Goal: Task Accomplishment & Management: Complete application form

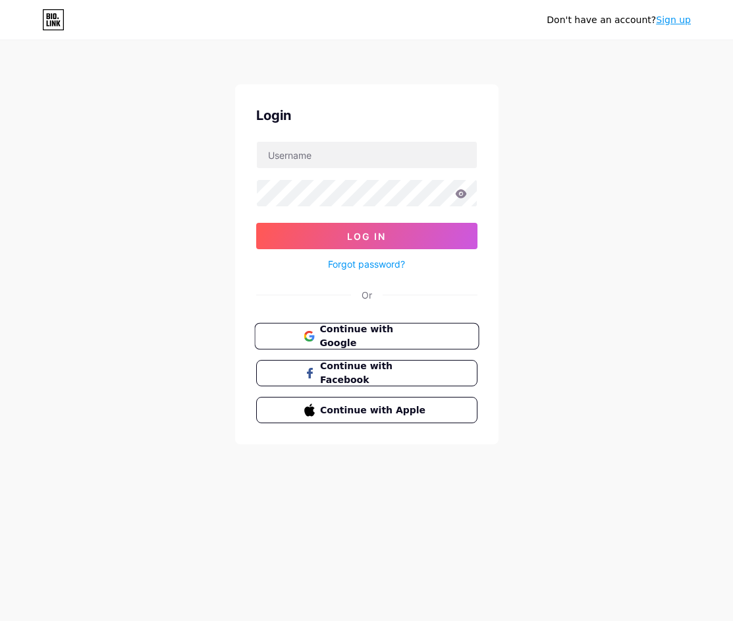
click at [402, 332] on span "Continue with Google" at bounding box center [375, 336] width 110 height 28
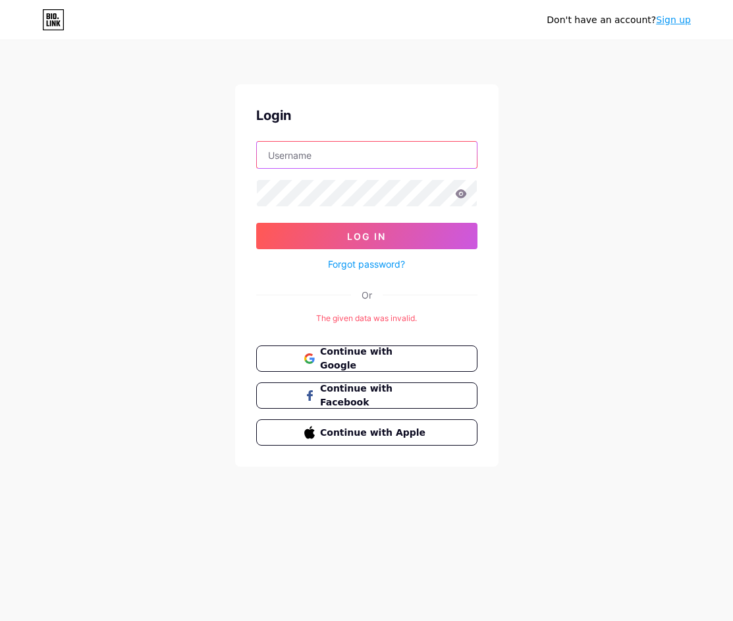
click at [349, 167] on input "text" at bounding box center [367, 155] width 220 height 26
click at [420, 356] on span "Continue with Google" at bounding box center [375, 359] width 110 height 28
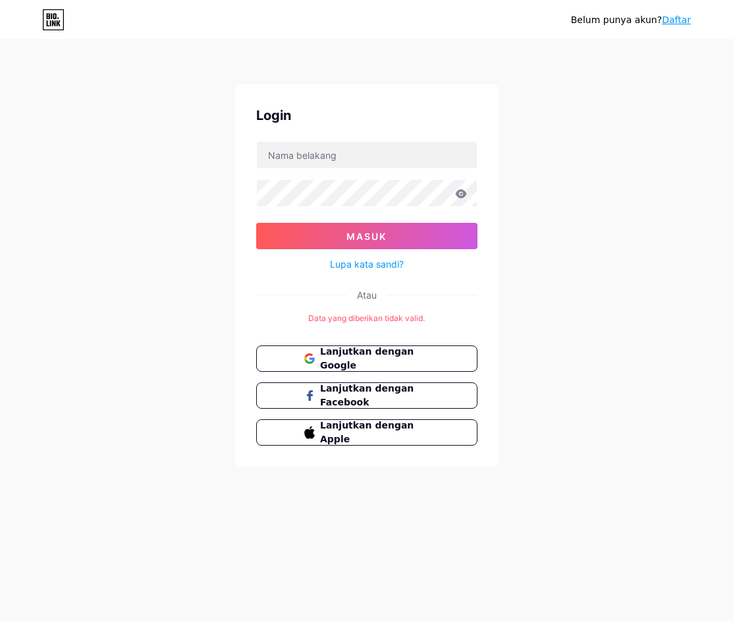
click at [605, 252] on div "Belum punya akun? Daftar Login Masuk Lupa kata sandi? Atau Data yang diberikan …" at bounding box center [366, 254] width 733 height 509
click at [324, 360] on font "Lanjutkan dengan Google" at bounding box center [367, 358] width 95 height 25
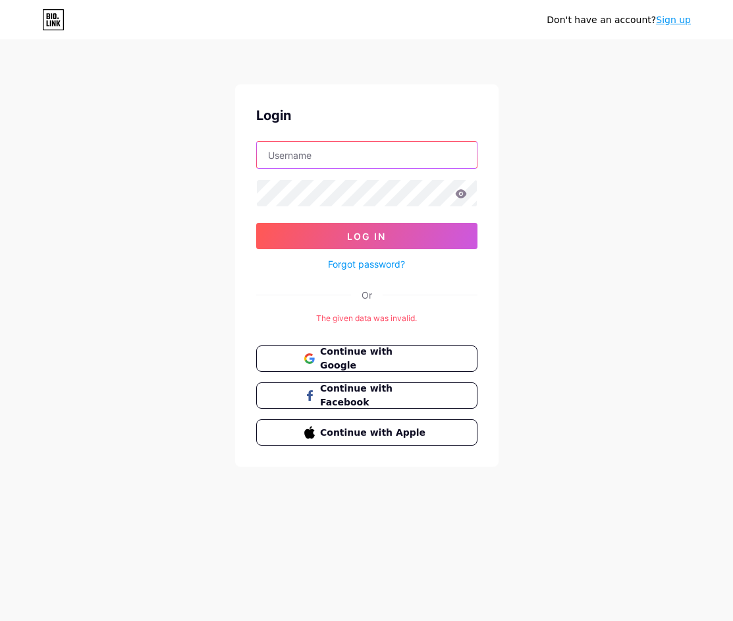
click at [365, 146] on input "text" at bounding box center [367, 155] width 220 height 26
click at [700, 121] on div "Don't have an account? Sign up Login Log In Forgot password? Or The given data …" at bounding box center [366, 254] width 733 height 509
click at [385, 318] on div "The given data was invalid." at bounding box center [366, 318] width 221 height 12
click at [667, 27] on div "Don't have an account? Sign up" at bounding box center [619, 19] width 144 height 21
click at [671, 22] on link "Sign up" at bounding box center [673, 19] width 35 height 11
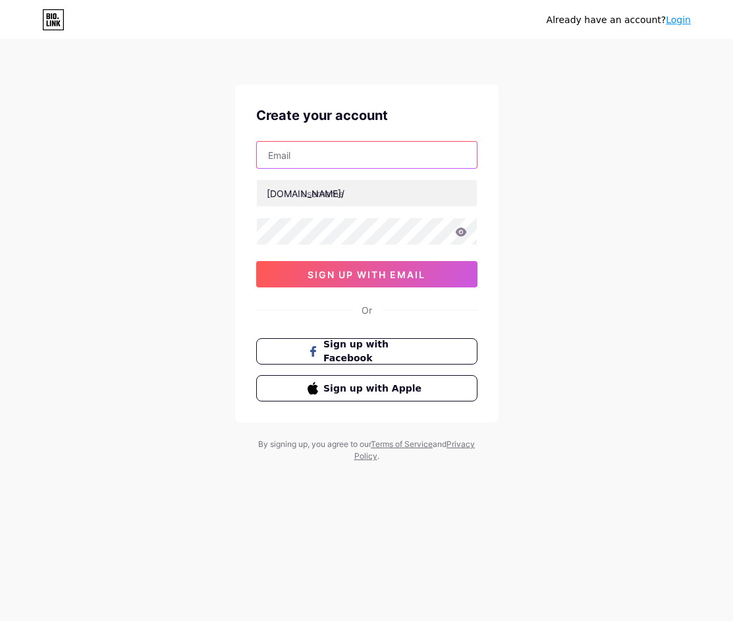
click at [394, 154] on input "text" at bounding box center [367, 155] width 220 height 26
click at [393, 154] on input "text" at bounding box center [367, 155] width 220 height 26
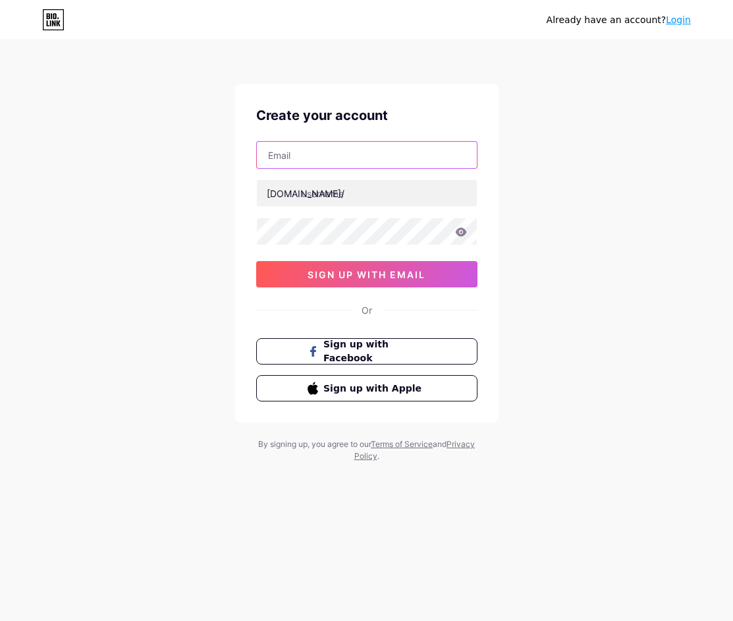
drag, startPoint x: 393, startPoint y: 154, endPoint x: 391, endPoint y: 167, distance: 13.3
click at [391, 156] on input "text" at bounding box center [367, 155] width 220 height 26
click at [419, 165] on input "text" at bounding box center [367, 155] width 220 height 26
click at [340, 165] on input "text" at bounding box center [367, 155] width 220 height 26
paste input "[EMAIL_ADDRESS][DOMAIN_NAME]"
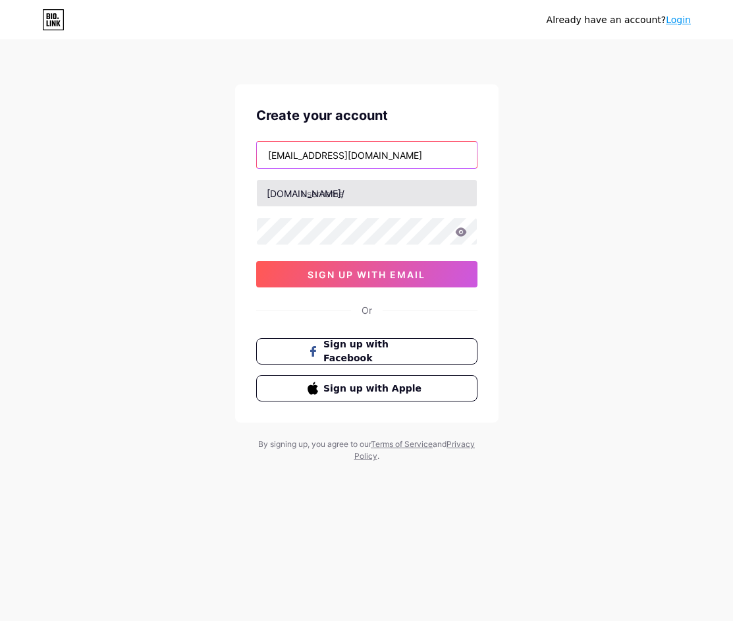
type input "[EMAIL_ADDRESS][DOMAIN_NAME]"
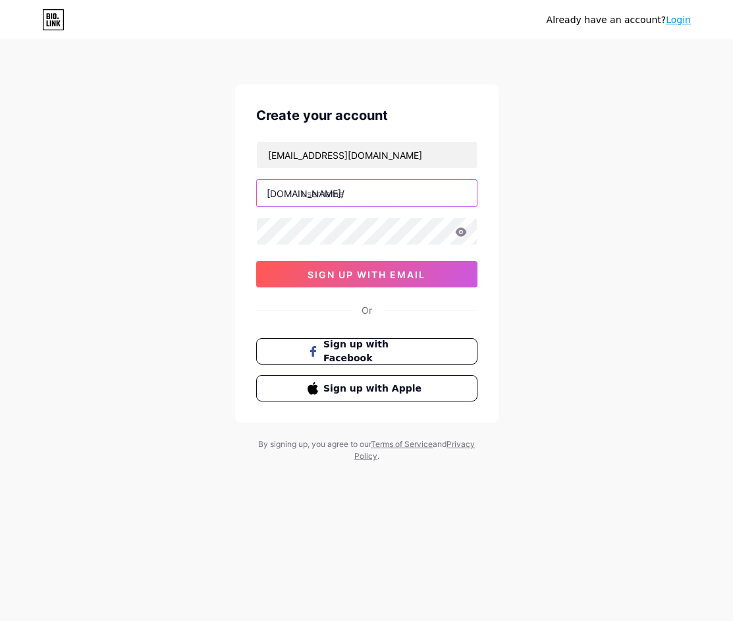
click at [402, 191] on input "text" at bounding box center [367, 193] width 220 height 26
type input "s"
type input "sintotogacor00"
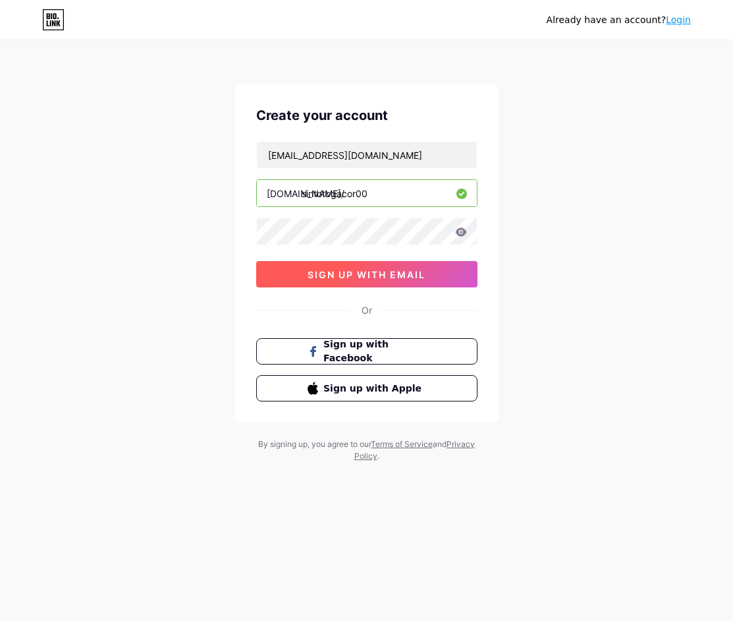
click at [365, 278] on span "sign up with email" at bounding box center [367, 274] width 118 height 11
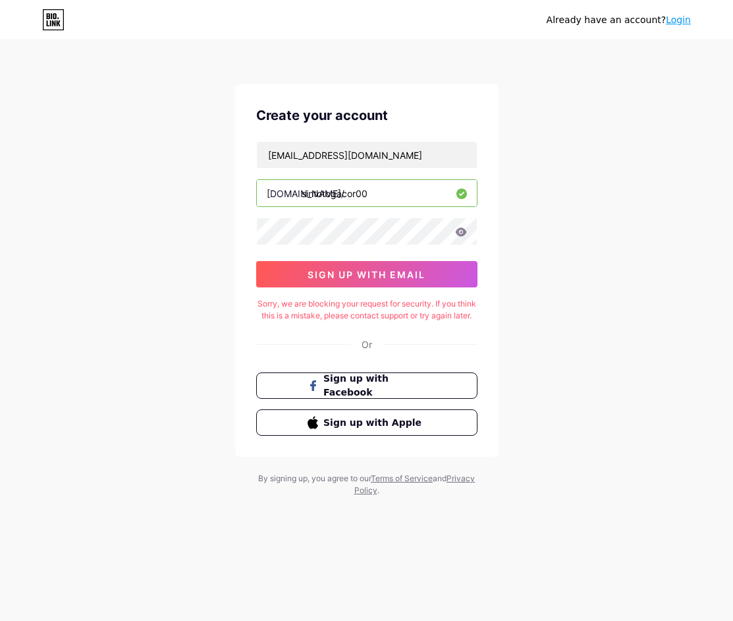
click at [467, 231] on icon at bounding box center [461, 231] width 12 height 9
click at [467, 233] on icon at bounding box center [461, 231] width 12 height 9
click at [464, 236] on icon at bounding box center [461, 231] width 12 height 9
click at [436, 274] on button "sign up with email" at bounding box center [366, 274] width 221 height 26
click at [435, 274] on button "sign up with email" at bounding box center [366, 274] width 221 height 26
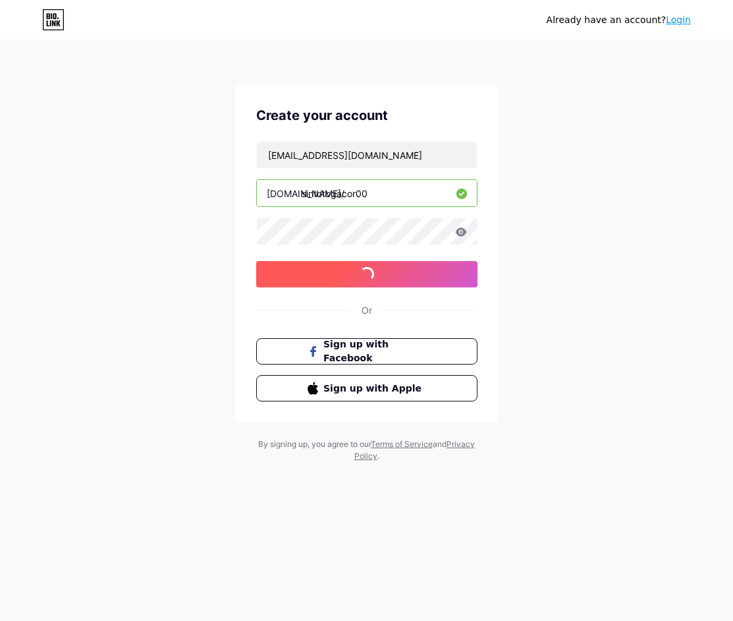
click at [434, 274] on button "sign up with email" at bounding box center [366, 274] width 221 height 26
click at [432, 274] on button "sign up with email" at bounding box center [366, 274] width 221 height 26
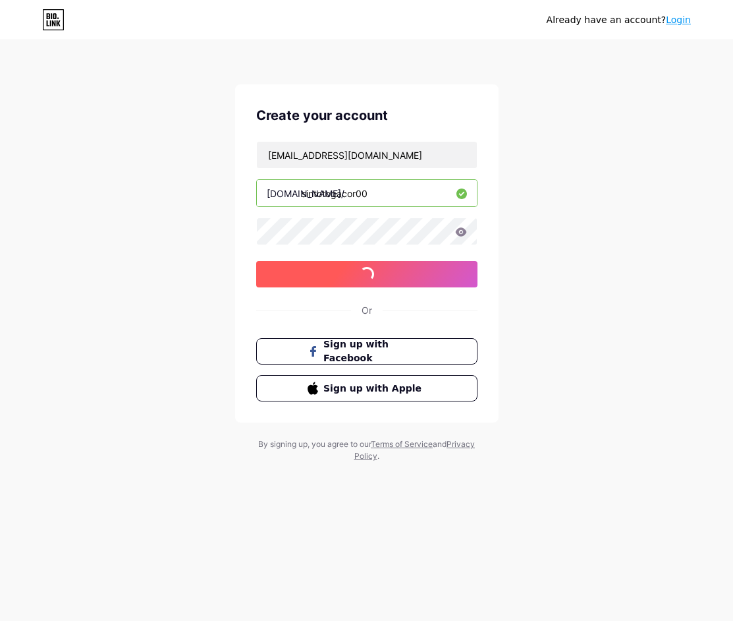
click at [432, 274] on button "sign up with email" at bounding box center [366, 274] width 221 height 26
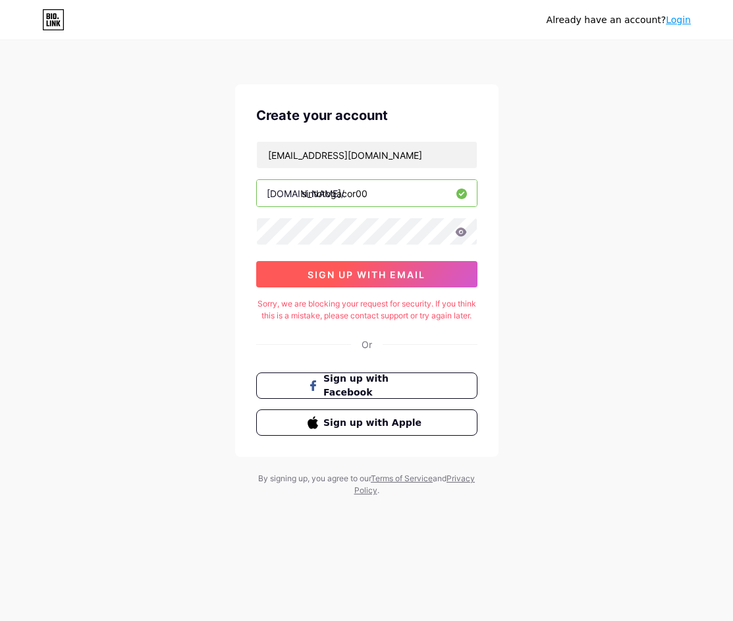
click at [432, 274] on button "sign up with email" at bounding box center [366, 274] width 221 height 26
click at [434, 274] on button "sign up with email" at bounding box center [366, 274] width 221 height 26
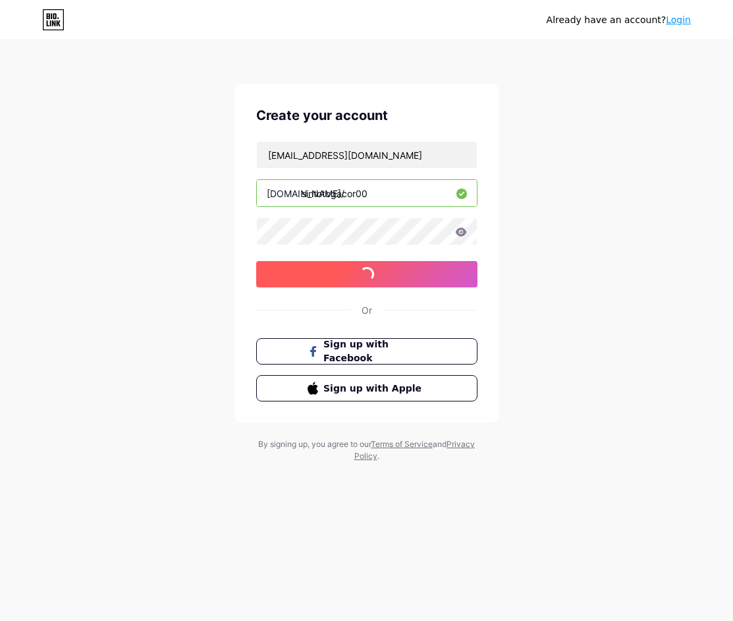
click at [434, 273] on button "sign up with email" at bounding box center [366, 274] width 221 height 26
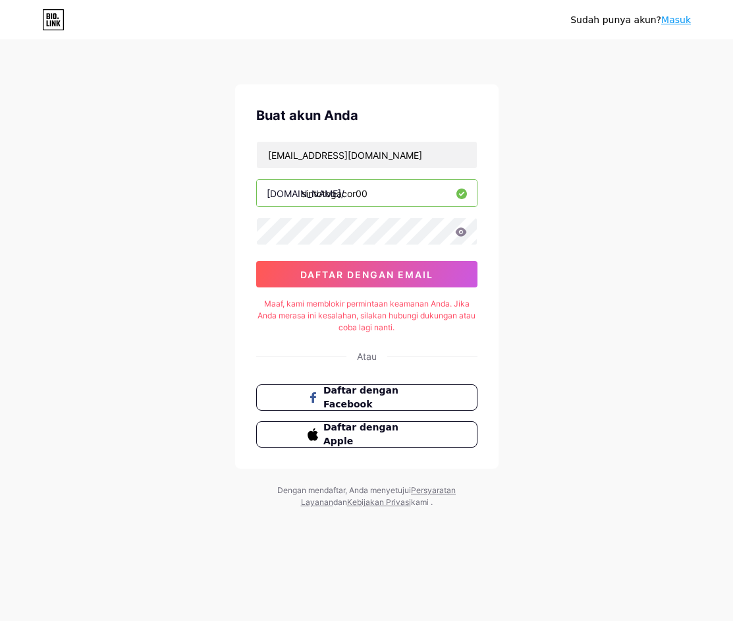
click at [461, 231] on icon at bounding box center [460, 231] width 11 height 9
click at [461, 232] on icon at bounding box center [460, 231] width 11 height 9
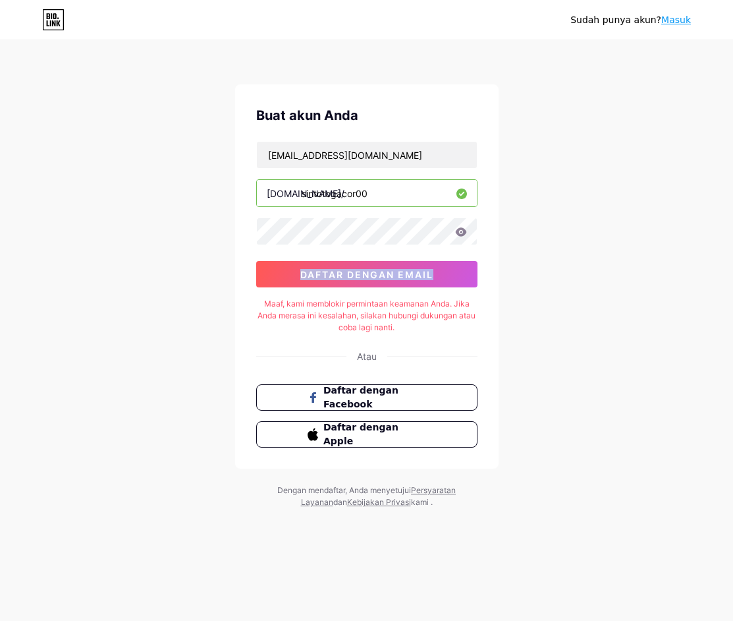
click at [461, 232] on icon at bounding box center [460, 231] width 11 height 9
click at [462, 232] on icon at bounding box center [460, 231] width 11 height 9
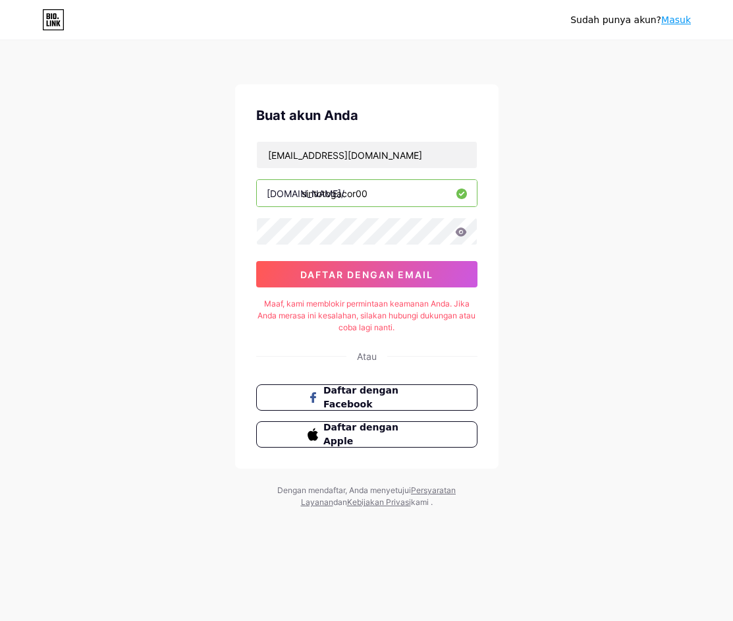
click at [353, 244] on div at bounding box center [366, 231] width 221 height 28
click at [397, 277] on font "daftar dengan email" at bounding box center [366, 274] width 133 height 11
